Goal: Task Accomplishment & Management: Manage account settings

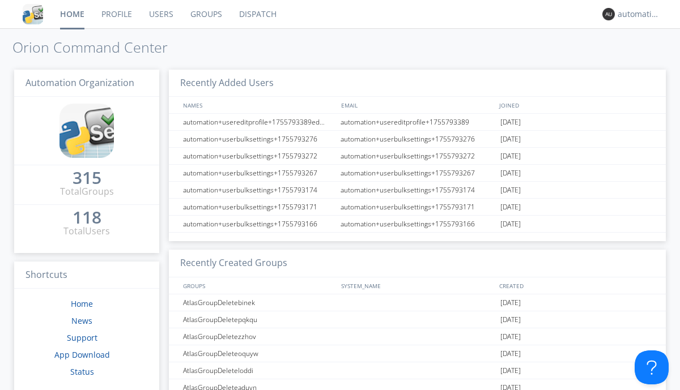
click at [257, 14] on link "Dispatch" at bounding box center [258, 14] width 54 height 28
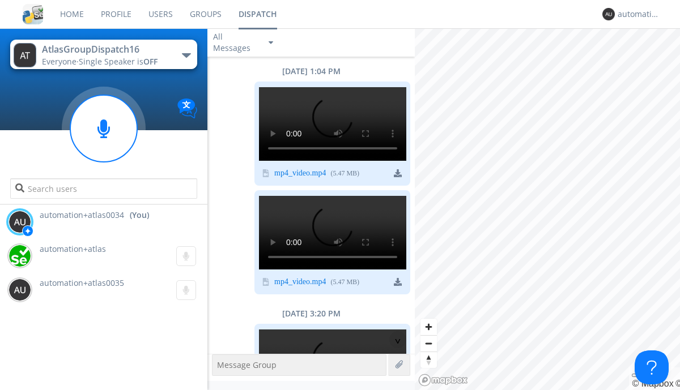
scroll to position [1262, 0]
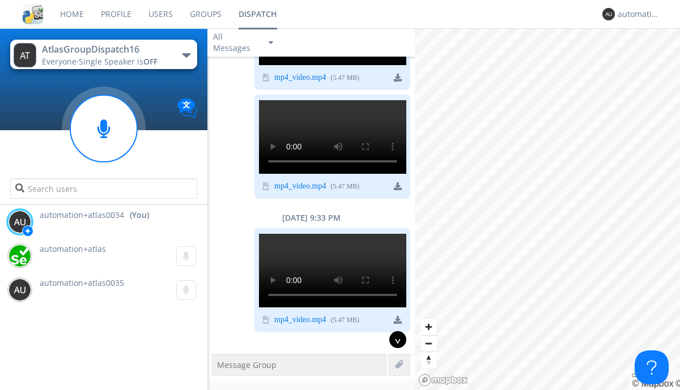
click at [393, 340] on div "^" at bounding box center [397, 339] width 17 height 17
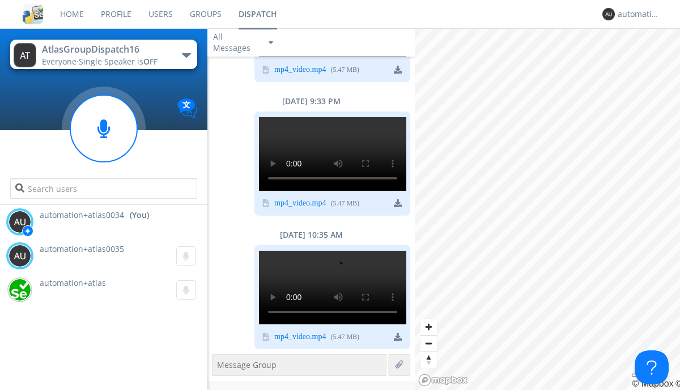
scroll to position [2522, 0]
click at [635, 14] on div "automation+atlas0034" at bounding box center [638, 13] width 42 height 11
click at [644, 59] on div "Log Out" at bounding box center [644, 60] width 58 height 20
